Goal: Communication & Community: Answer question/provide support

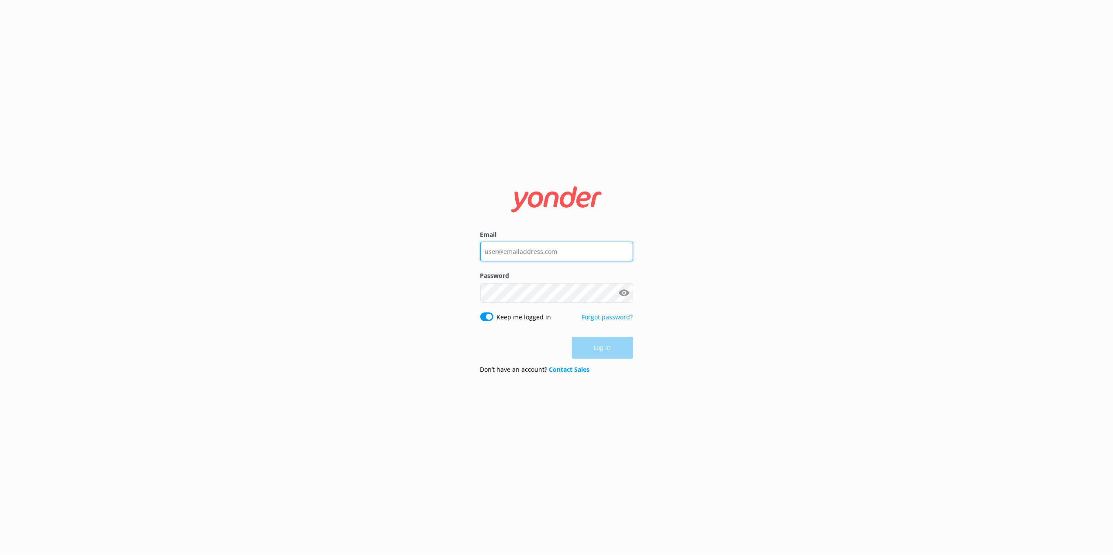
type input "[EMAIL_ADDRESS][DOMAIN_NAME]"
click at [605, 350] on div "Log in" at bounding box center [556, 348] width 153 height 22
click at [605, 350] on button "Log in" at bounding box center [602, 348] width 61 height 22
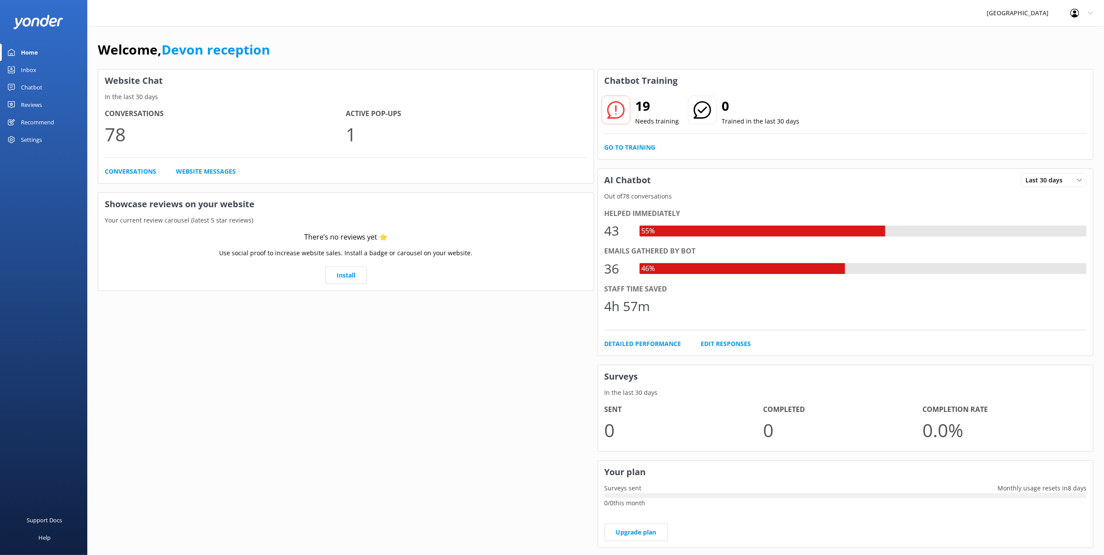
click at [28, 86] on div "Chatbot" at bounding box center [31, 87] width 21 height 17
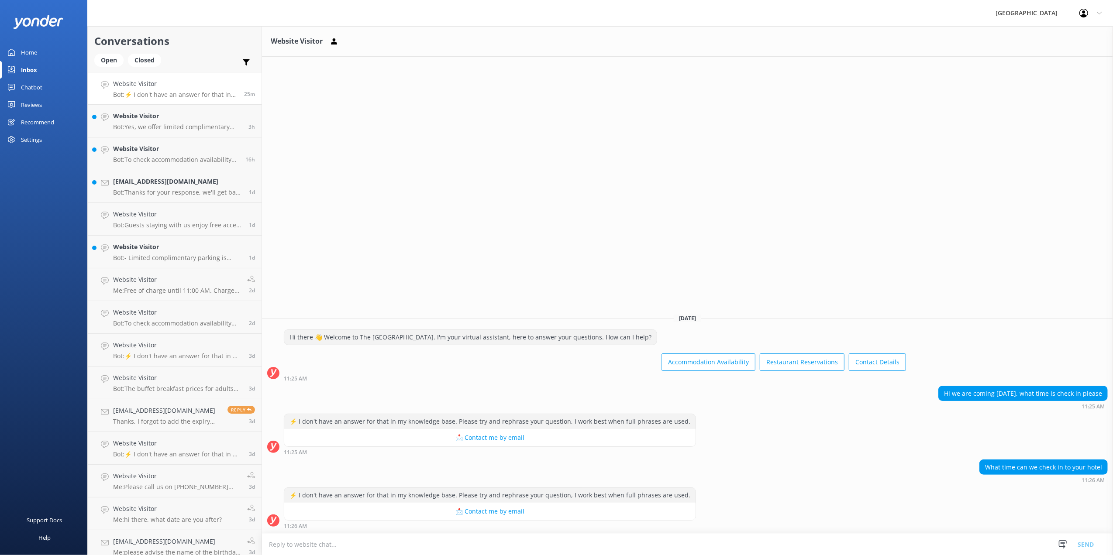
click at [362, 540] on textarea at bounding box center [687, 544] width 851 height 21
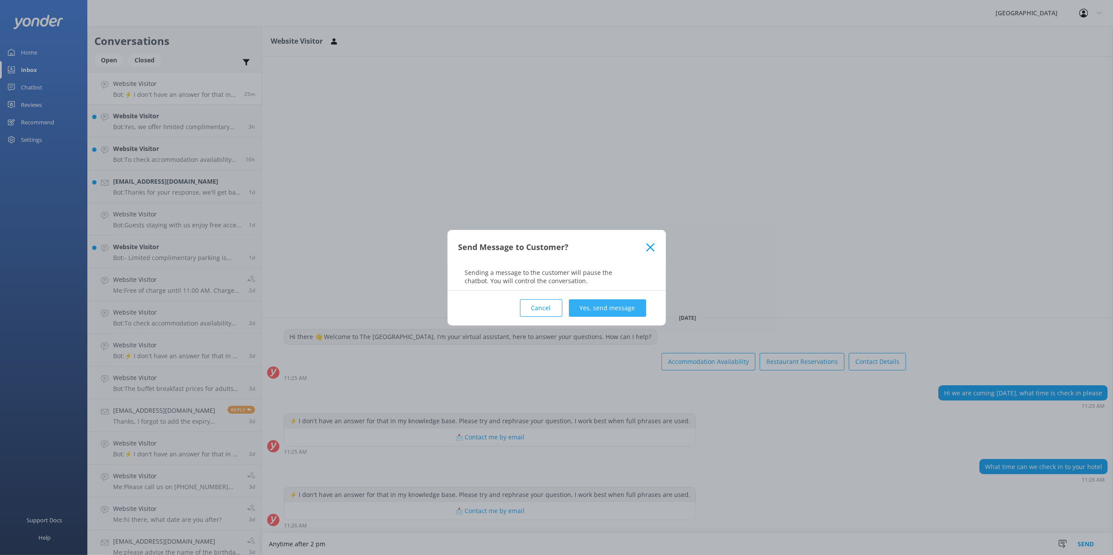
type textarea "Anytime after 2 pm"
click at [612, 306] on button "Yes, send message" at bounding box center [607, 307] width 77 height 17
